Goal: Task Accomplishment & Management: Manage account settings

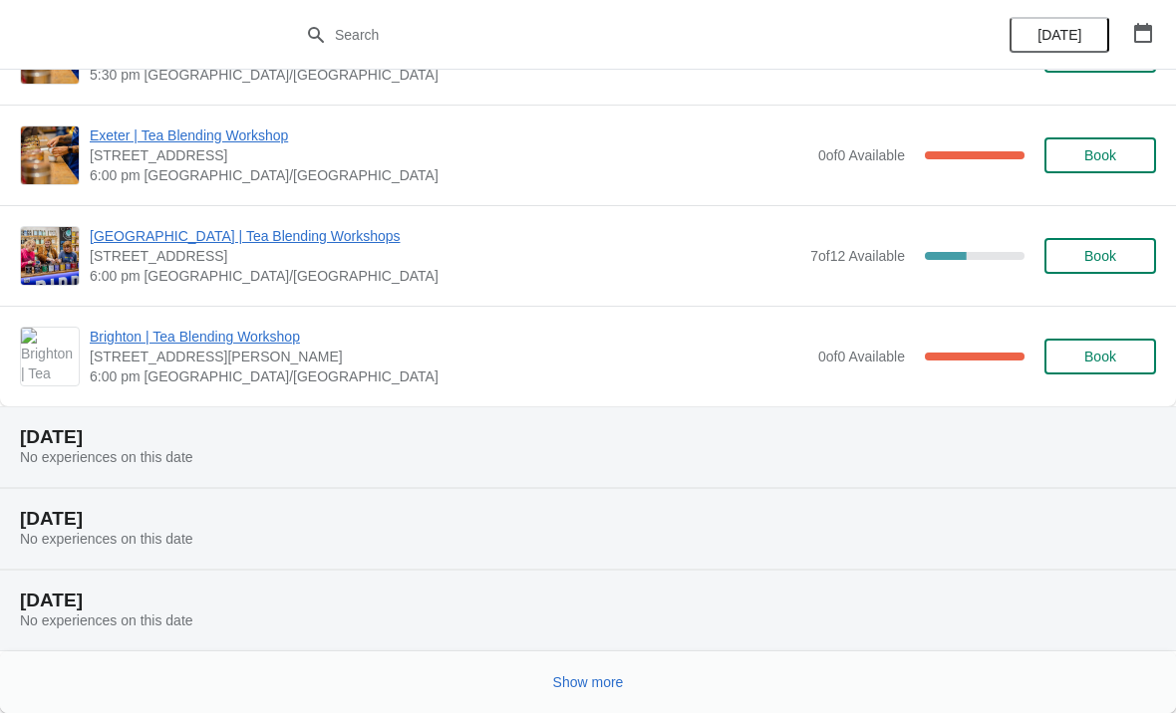
scroll to position [1391, 0]
click at [624, 676] on span "Show more" at bounding box center [588, 683] width 71 height 16
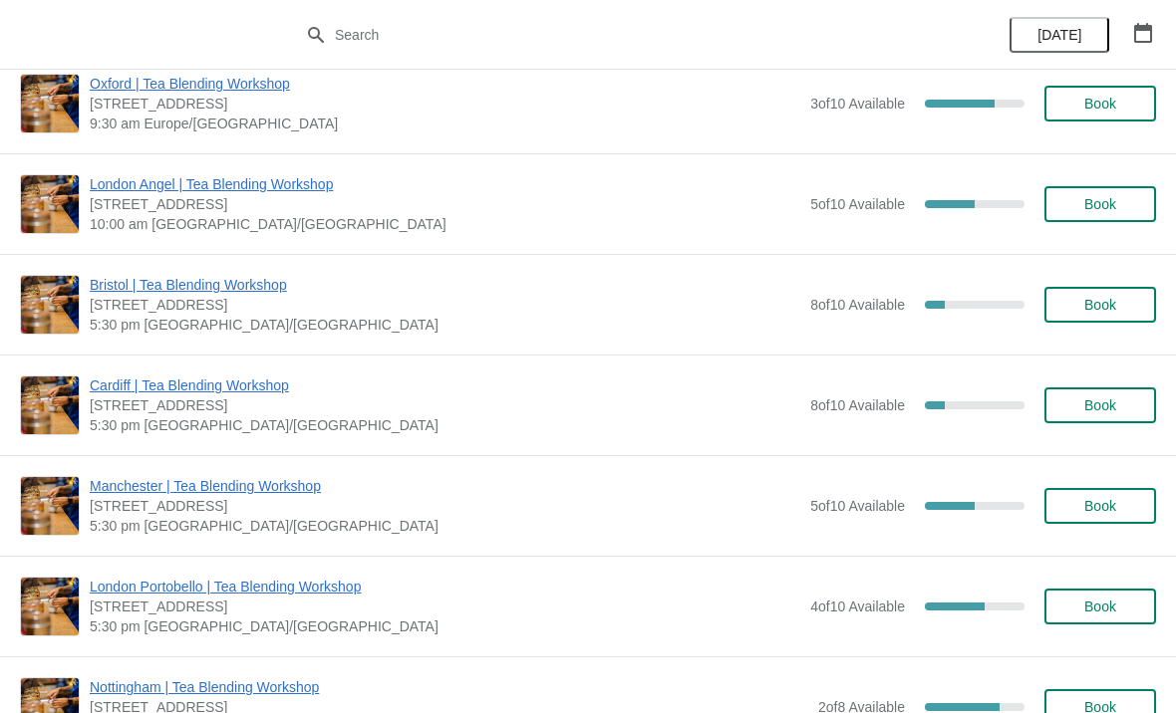
scroll to position [3158, 0]
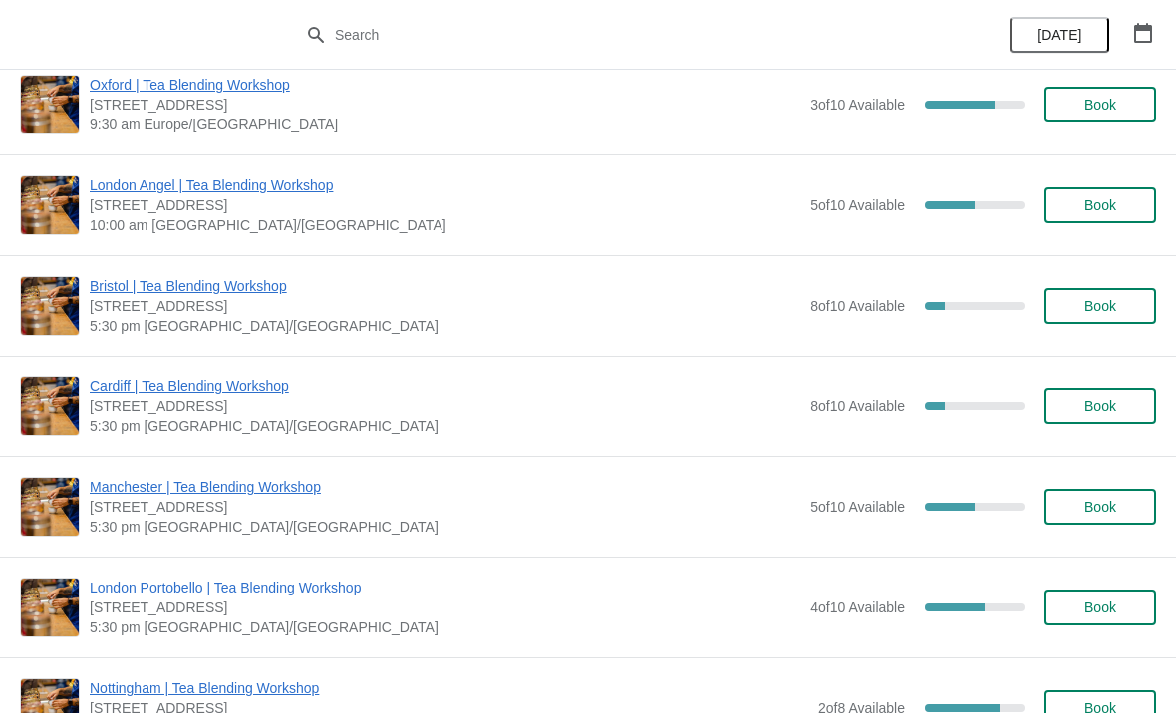
click at [259, 472] on div "Manchester | Tea Blending Workshop [STREET_ADDRESS] 5:30 pm [GEOGRAPHIC_DATA]/[…" at bounding box center [588, 506] width 1176 height 101
click at [262, 487] on span "Manchester | Tea Blending Workshop" at bounding box center [445, 487] width 710 height 20
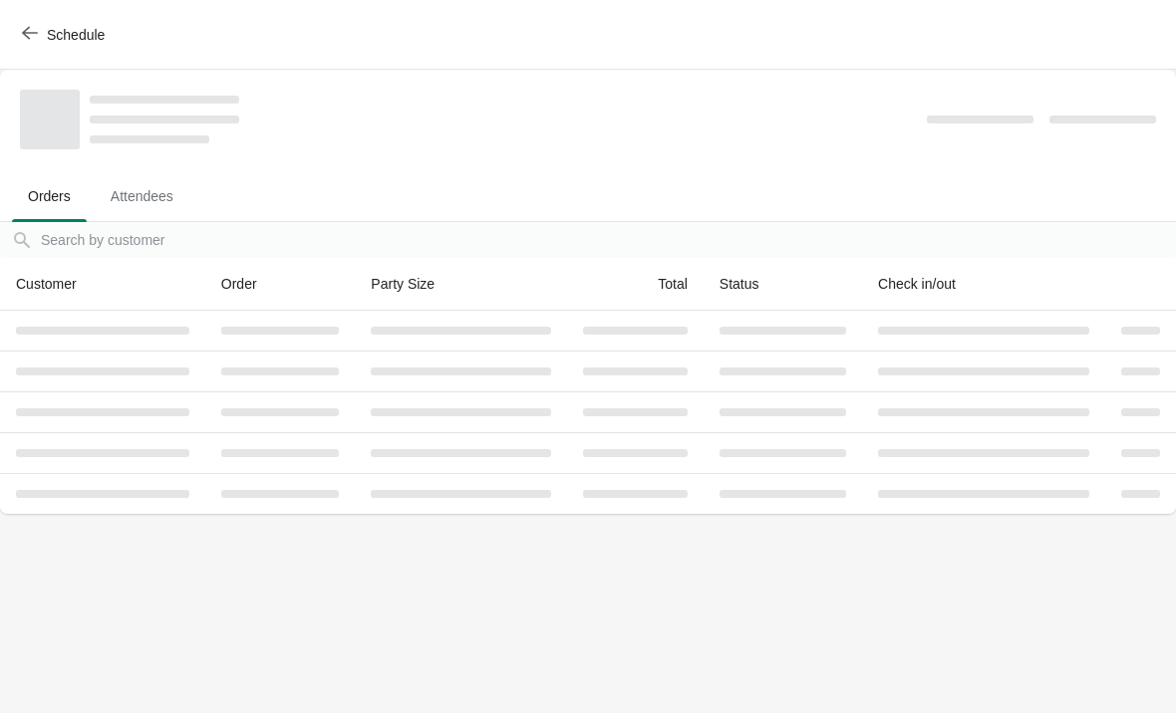
scroll to position [0, 0]
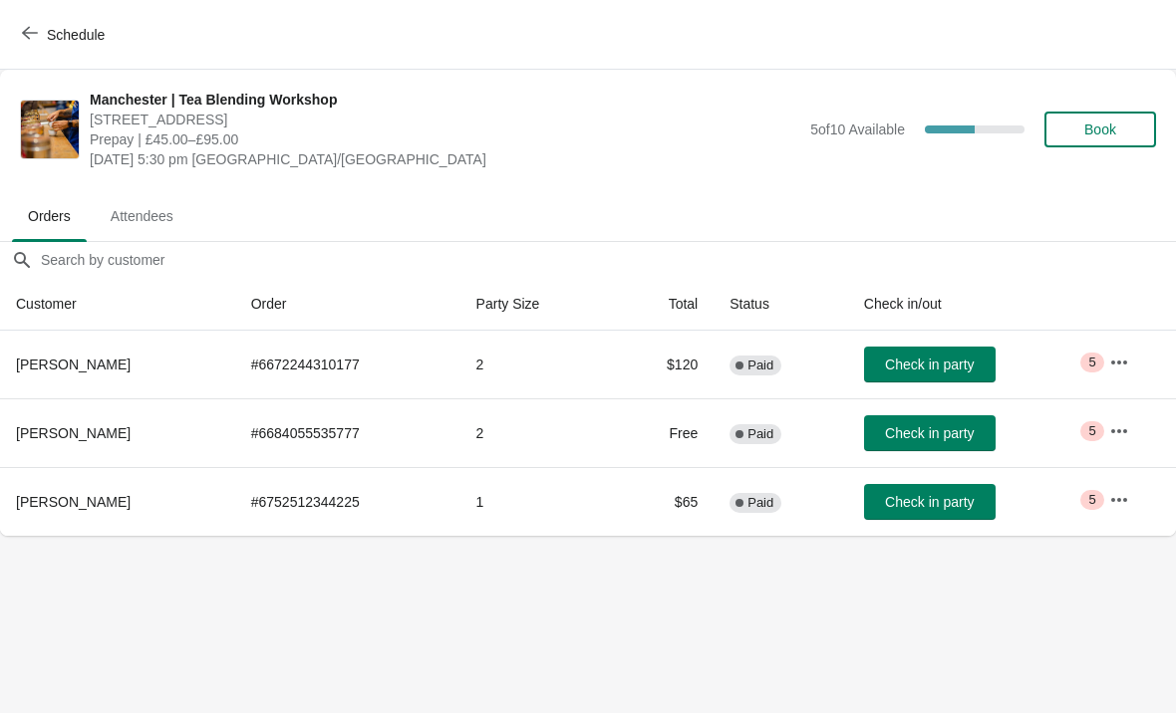
click at [1116, 505] on icon "button" at bounding box center [1119, 500] width 20 height 20
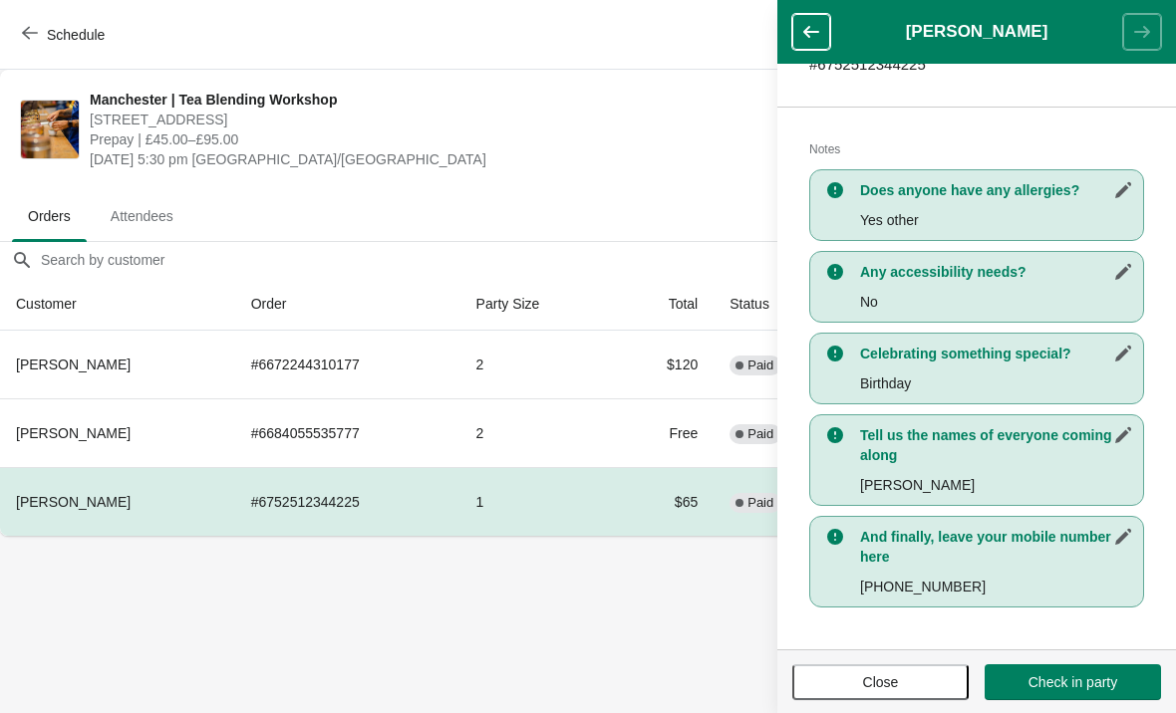
scroll to position [365, 0]
click at [1125, 266] on icon "button" at bounding box center [1123, 272] width 20 height 20
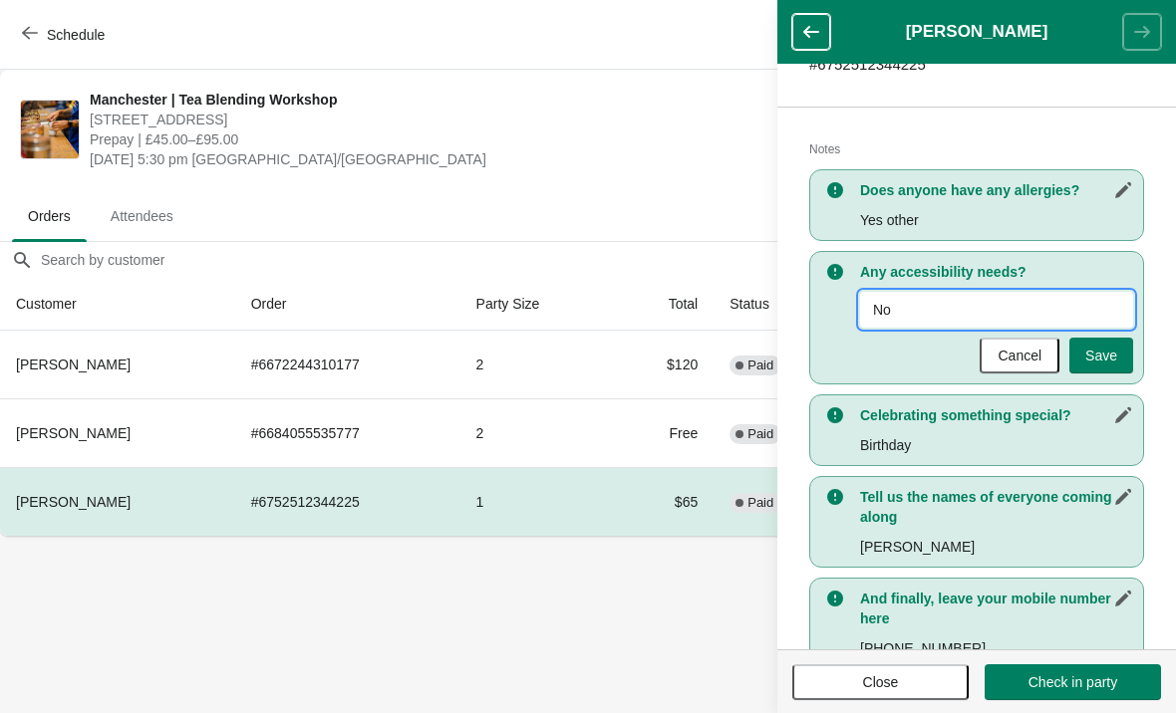
click at [1068, 292] on input "No" at bounding box center [996, 310] width 273 height 36
click at [1004, 312] on input "No" at bounding box center [996, 310] width 273 height 36
type input "N"
type input "Will prefer to have less caffine"
click at [1107, 360] on span "Save" at bounding box center [1101, 356] width 32 height 16
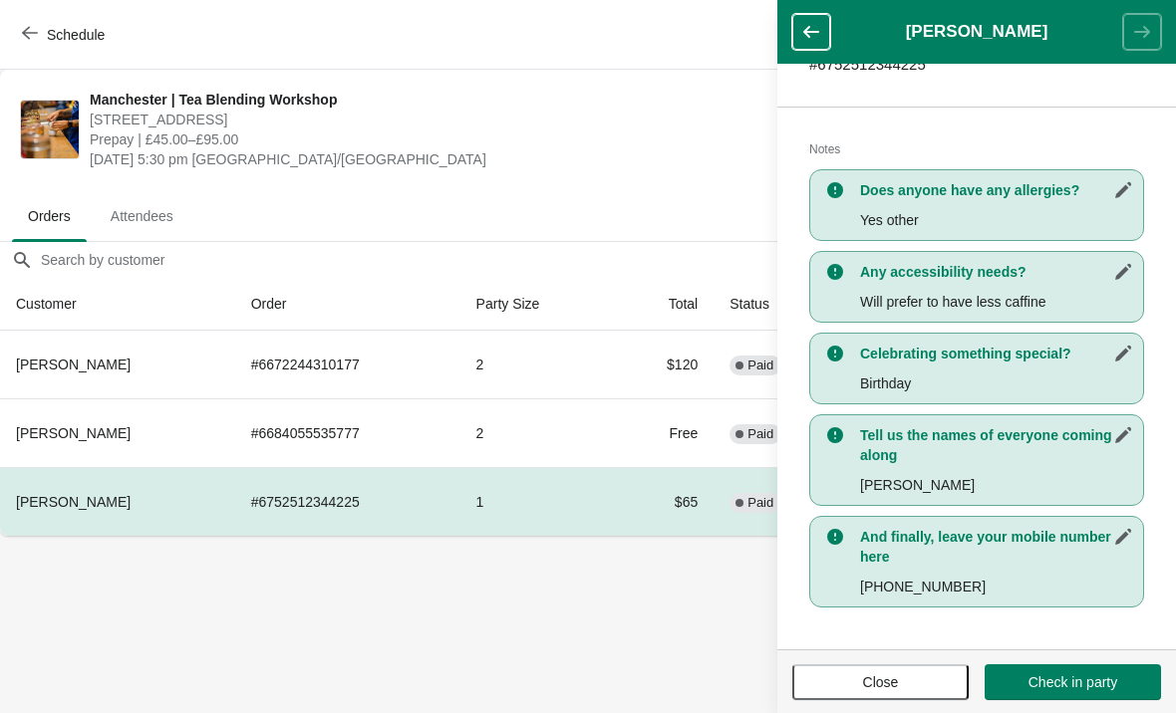
click at [926, 683] on span "Close" at bounding box center [880, 683] width 140 height 16
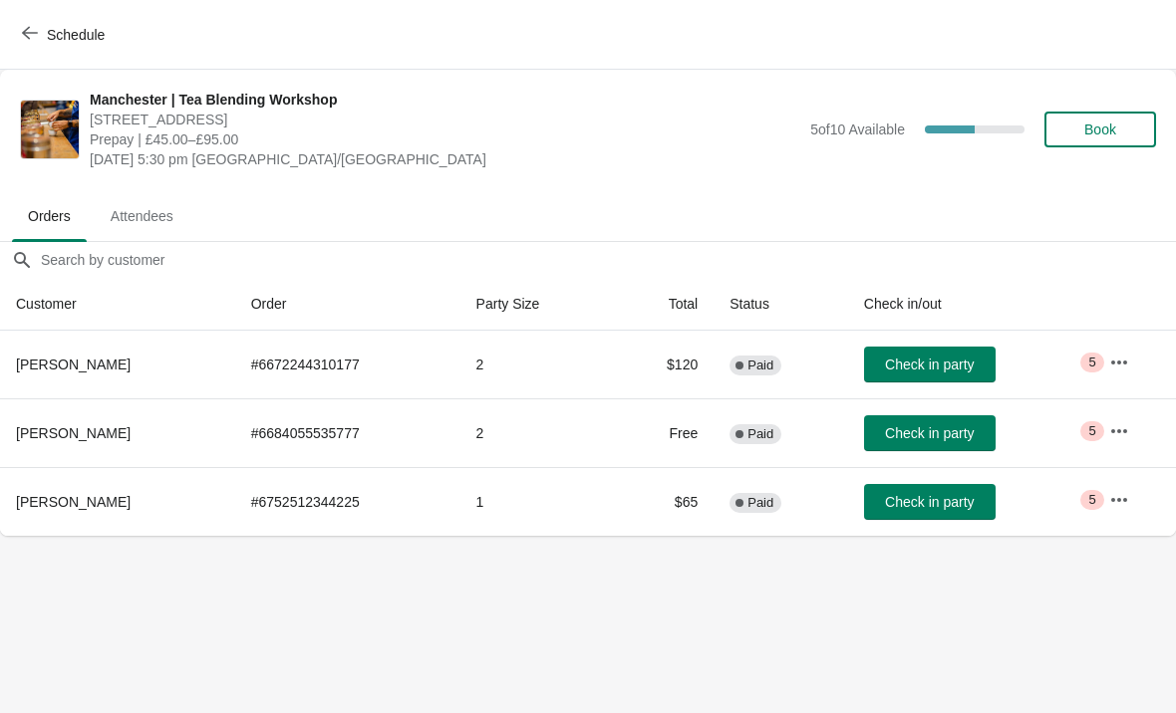
click at [1116, 511] on button "button" at bounding box center [1119, 500] width 36 height 36
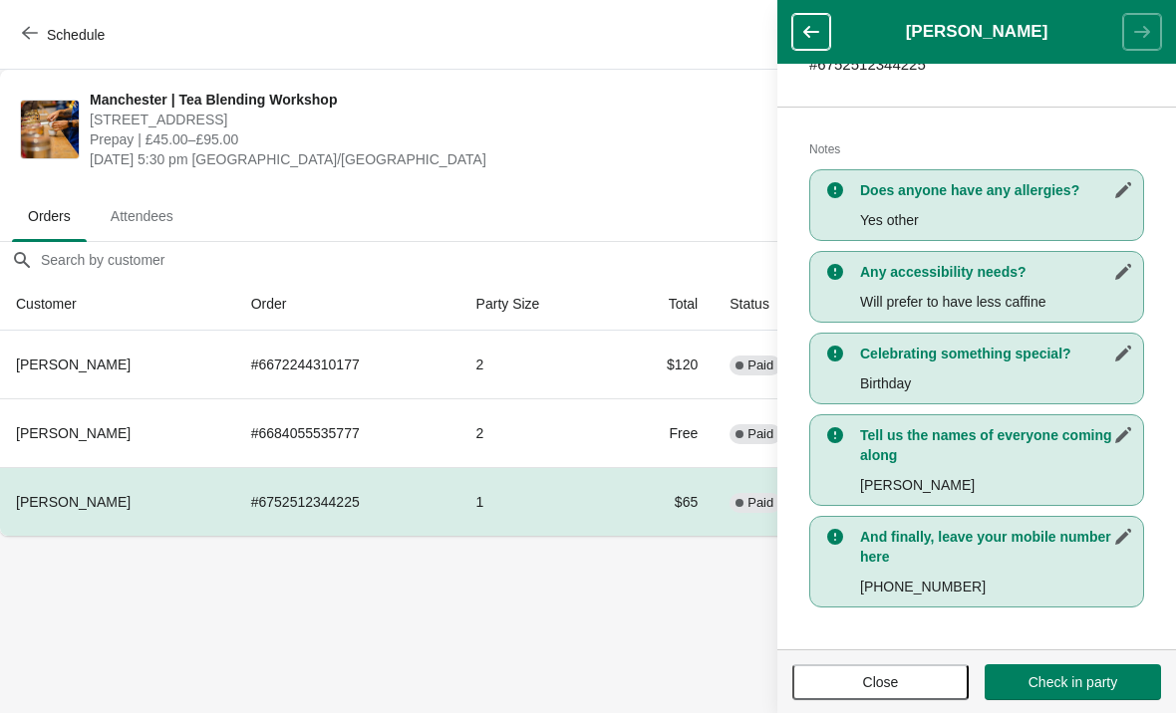
click at [917, 682] on span "Close" at bounding box center [880, 683] width 140 height 16
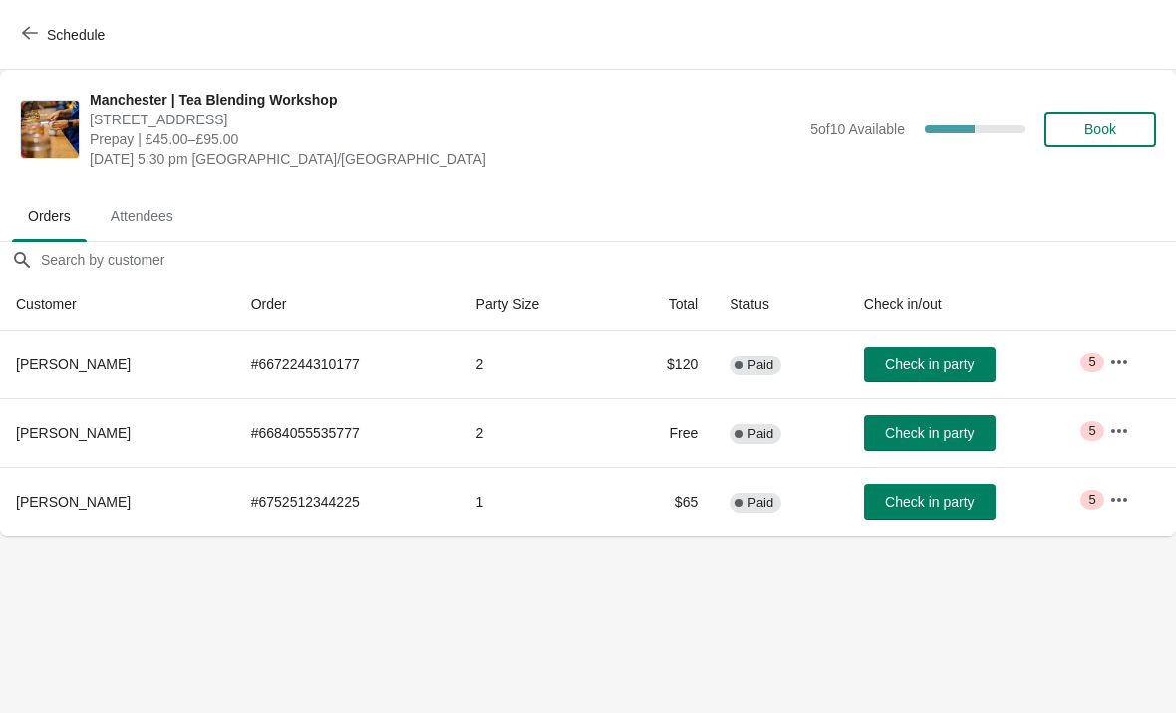
click at [983, 612] on body "Schedule Manchester | Tea Blending Workshop [STREET_ADDRESS] Prepay | £45.00–£9…" at bounding box center [588, 356] width 1176 height 713
click at [1126, 500] on icon "button" at bounding box center [1119, 499] width 16 height 4
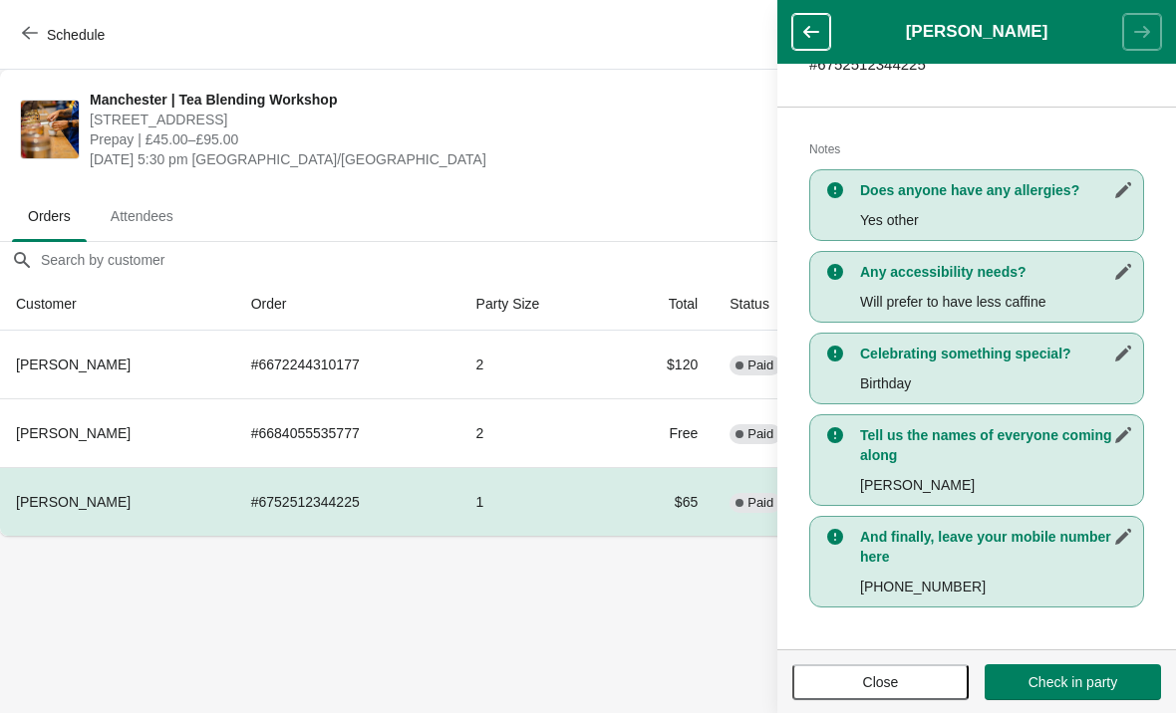
click at [1109, 194] on button "button" at bounding box center [1123, 190] width 36 height 36
select select "Yes other"
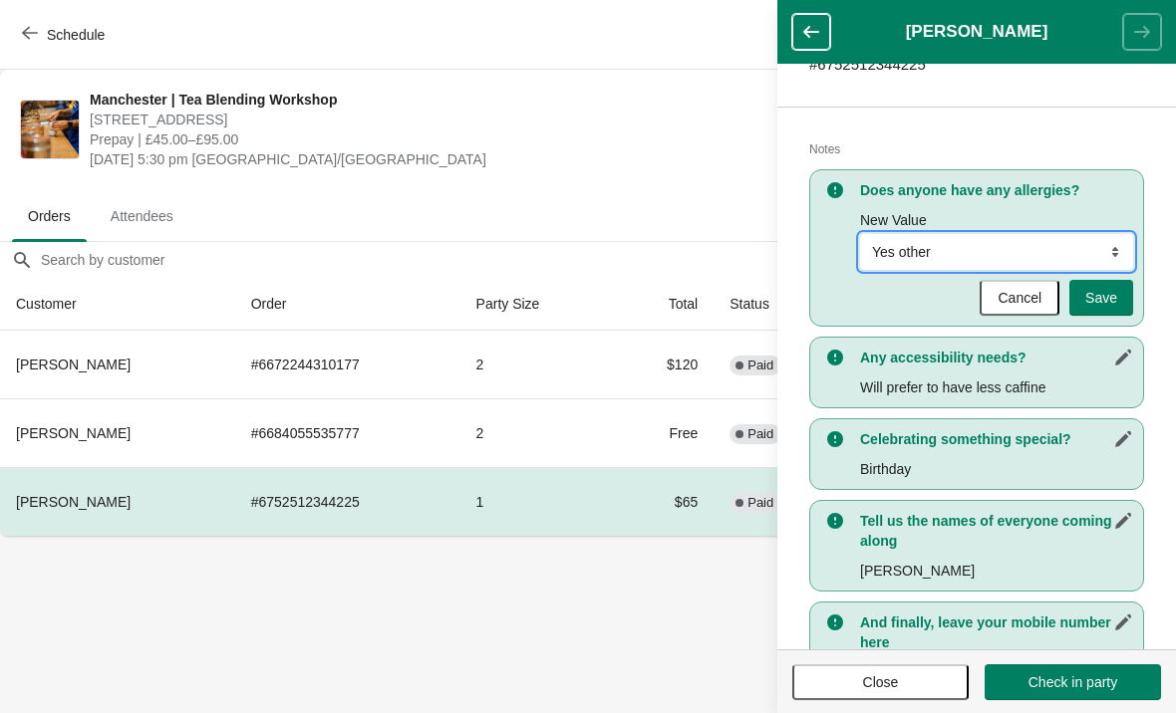
click at [1044, 241] on select "No Yes nuts Yes wheat Yes other" at bounding box center [996, 252] width 273 height 36
click at [1105, 373] on button "button" at bounding box center [1123, 358] width 36 height 36
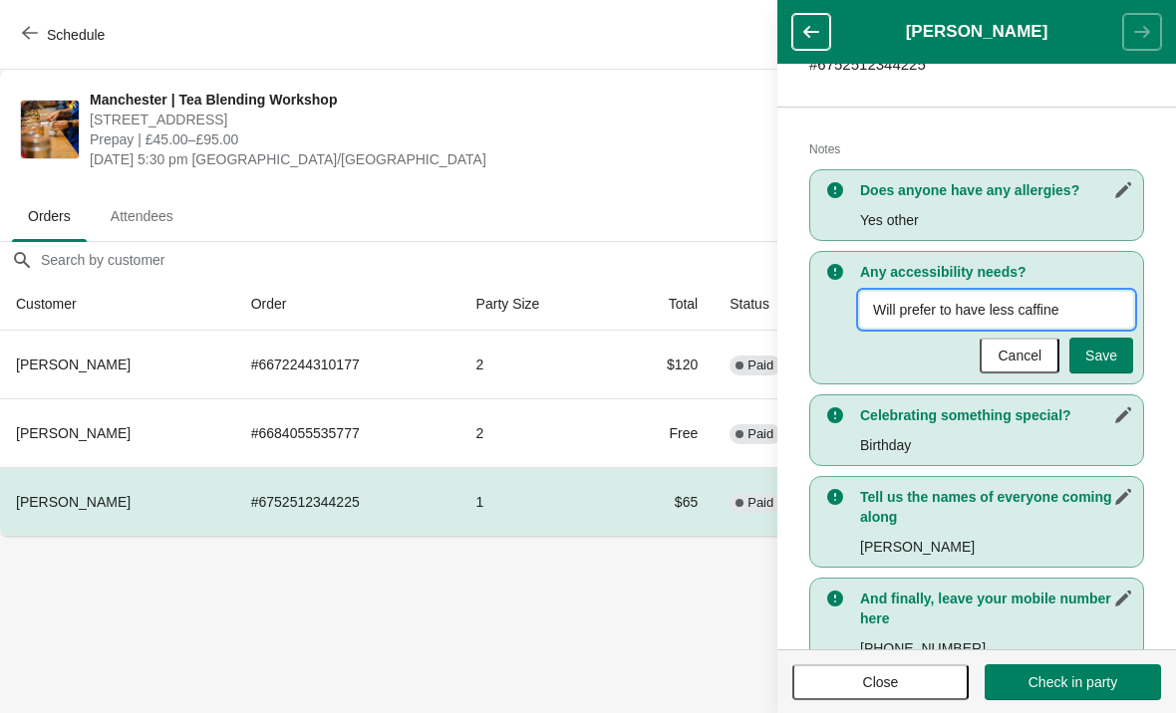
click at [1097, 298] on input "Will prefer to have less caffine" at bounding box center [996, 310] width 273 height 36
type input "Will prefer to have less caffine allergic to soya"
click at [1102, 355] on span "Save" at bounding box center [1101, 356] width 32 height 16
